Goal: Information Seeking & Learning: Learn about a topic

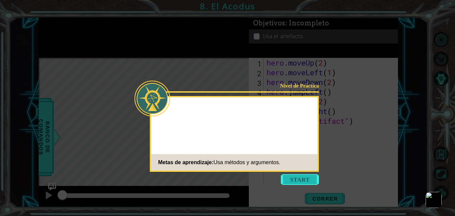
click at [296, 178] on button "Start" at bounding box center [300, 179] width 38 height 11
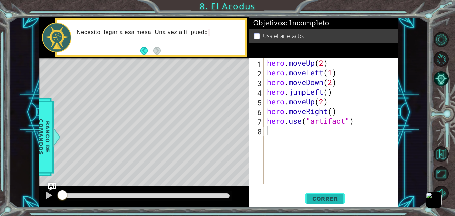
click at [329, 195] on span "Correr" at bounding box center [325, 198] width 39 height 7
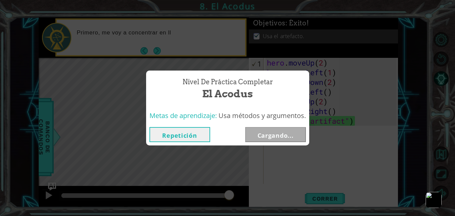
drag, startPoint x: 104, startPoint y: 194, endPoint x: 238, endPoint y: 199, distance: 134.6
click at [238, 199] on body "1 ההההההההההההההההההההההההההההההההההההההההההההההההההההההההההההההההההההההההההההה…" at bounding box center [227, 108] width 455 height 216
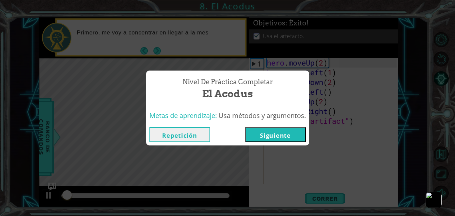
click at [284, 143] on div "Repetición [GEOGRAPHIC_DATA]" at bounding box center [227, 135] width 163 height 22
click at [285, 139] on button "Siguiente" at bounding box center [275, 134] width 61 height 15
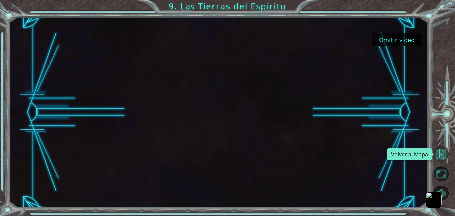
click at [438, 148] on button "Volver al Mapa" at bounding box center [441, 153] width 15 height 15
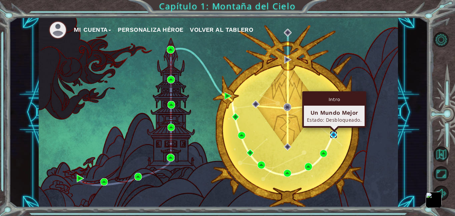
click at [335, 134] on img at bounding box center [334, 135] width 8 height 8
